Goal: Obtain resource: Obtain resource

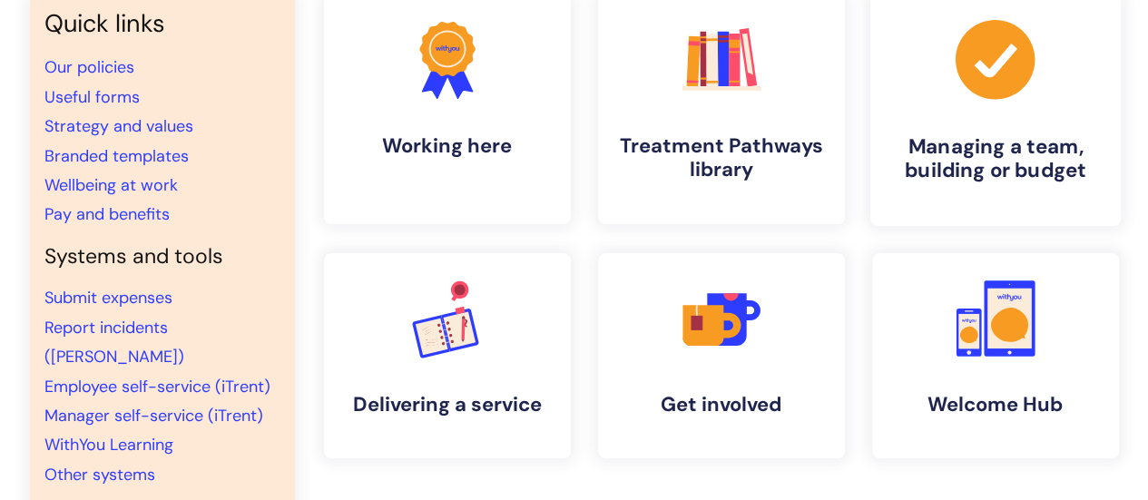
scroll to position [181, 0]
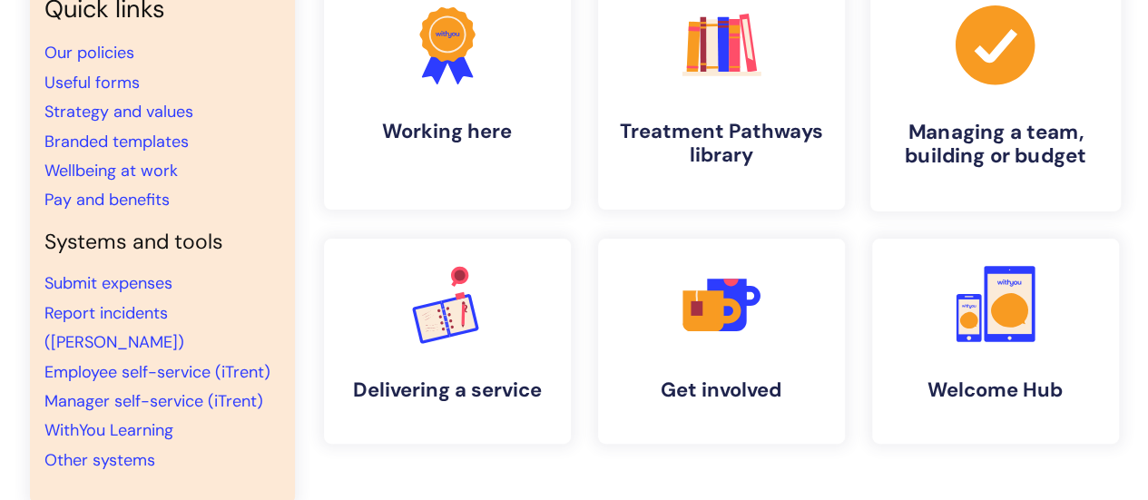
click at [953, 114] on link ".cls-1{fill:#a53144;stroke-width:0px;} Managing a team, building or budget" at bounding box center [994, 94] width 250 height 233
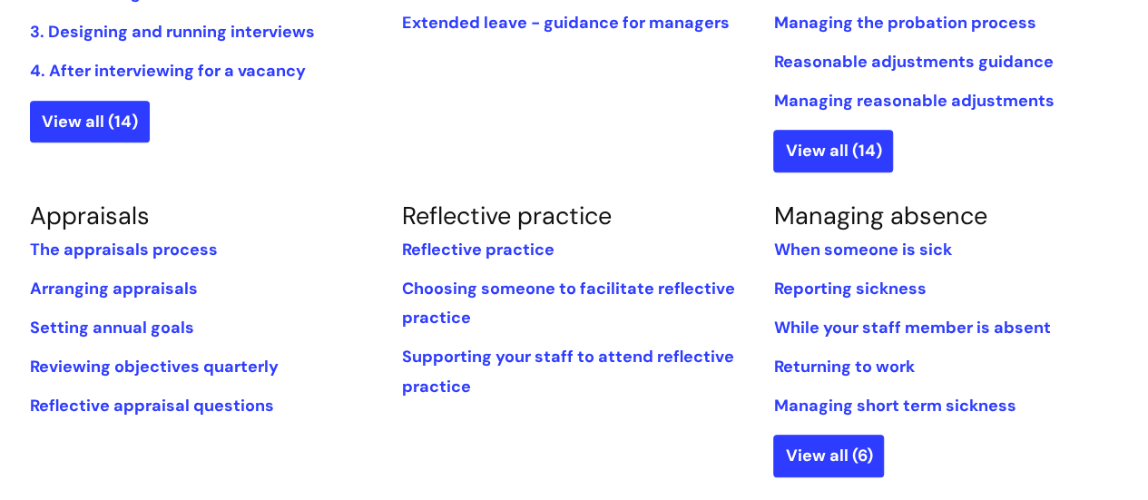
scroll to position [635, 0]
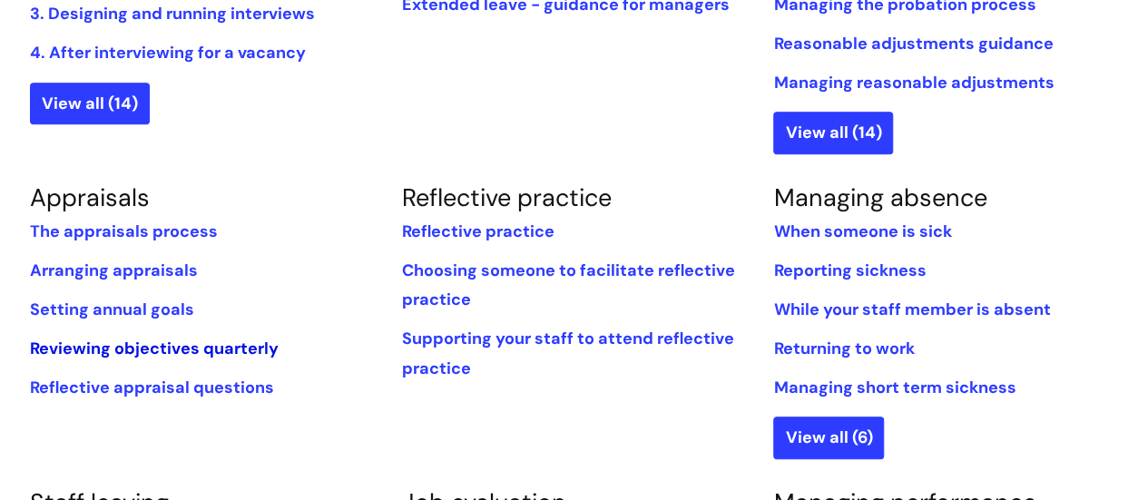
click at [246, 345] on link "Reviewing objectives quarterly" at bounding box center [154, 349] width 249 height 22
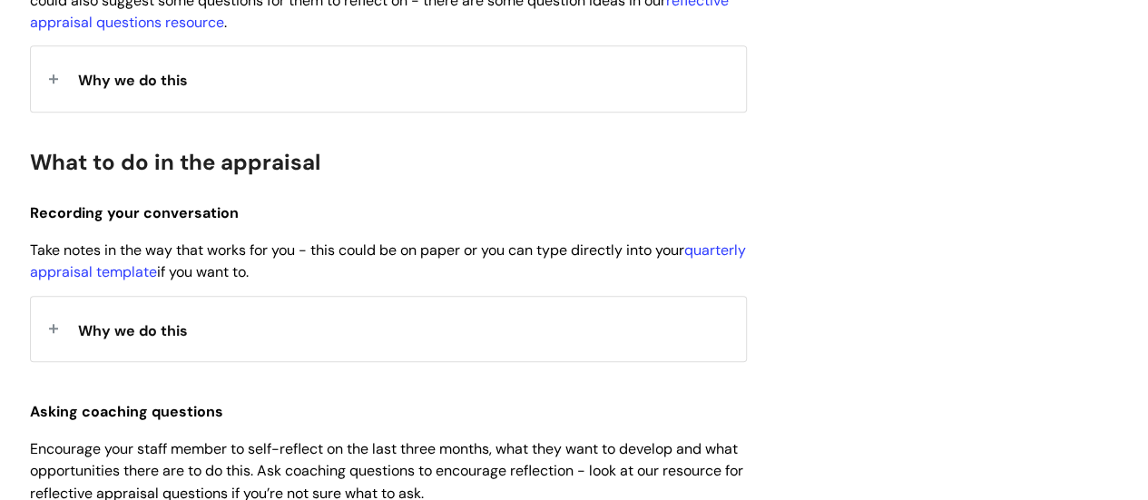
scroll to position [635, 0]
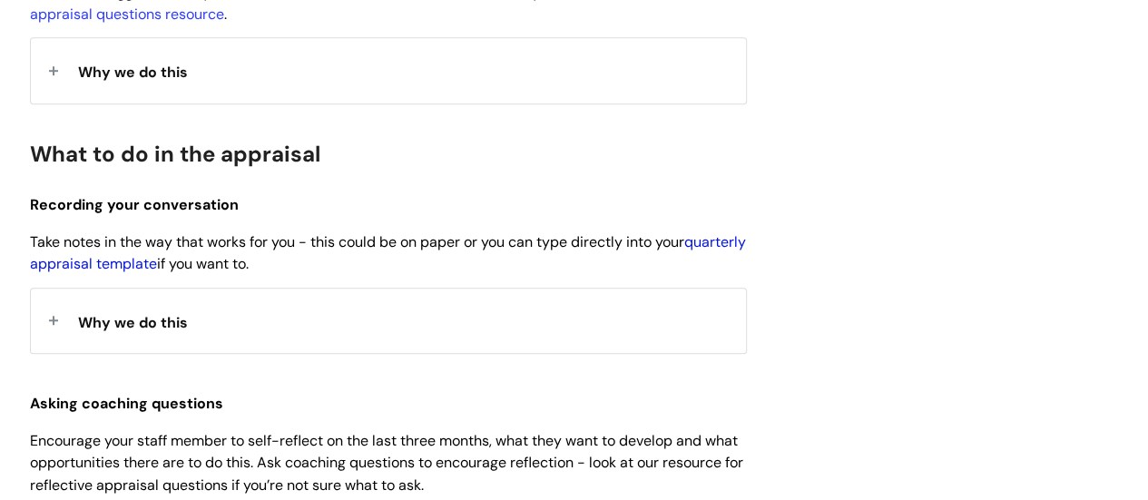
click at [132, 266] on link "quarterly appraisal template" at bounding box center [388, 253] width 716 height 42
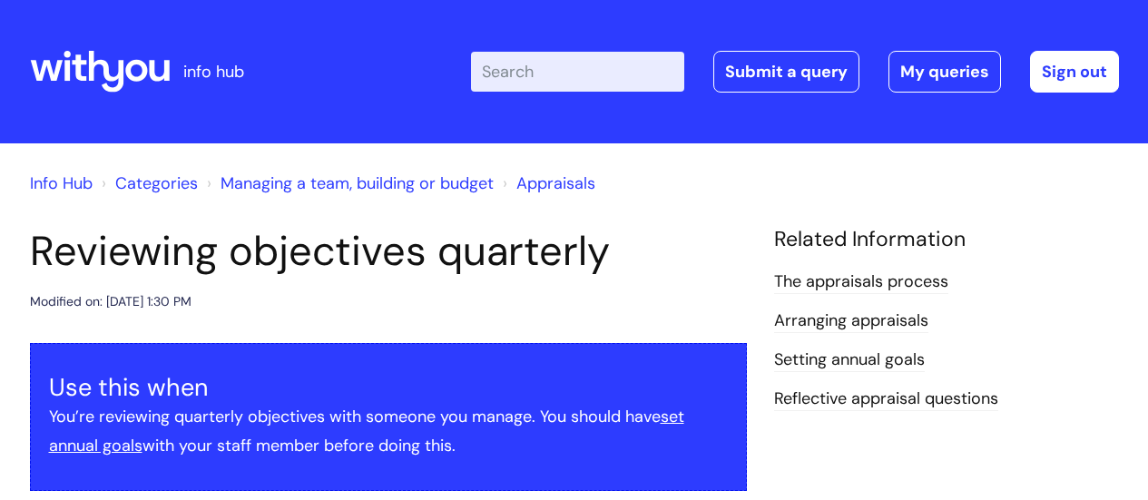
scroll to position [635, 0]
